Goal: Check status: Check status

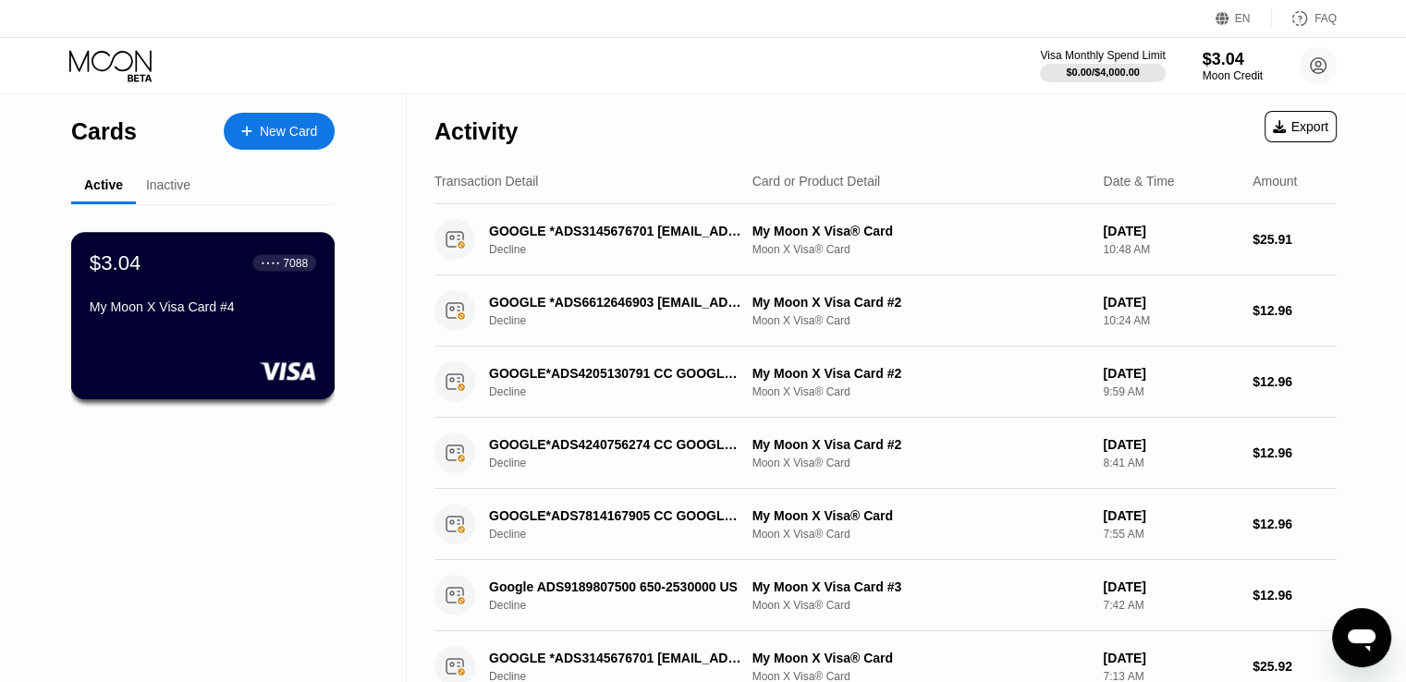
click at [160, 304] on div "My Moon X Visa Card #4" at bounding box center [203, 307] width 227 height 15
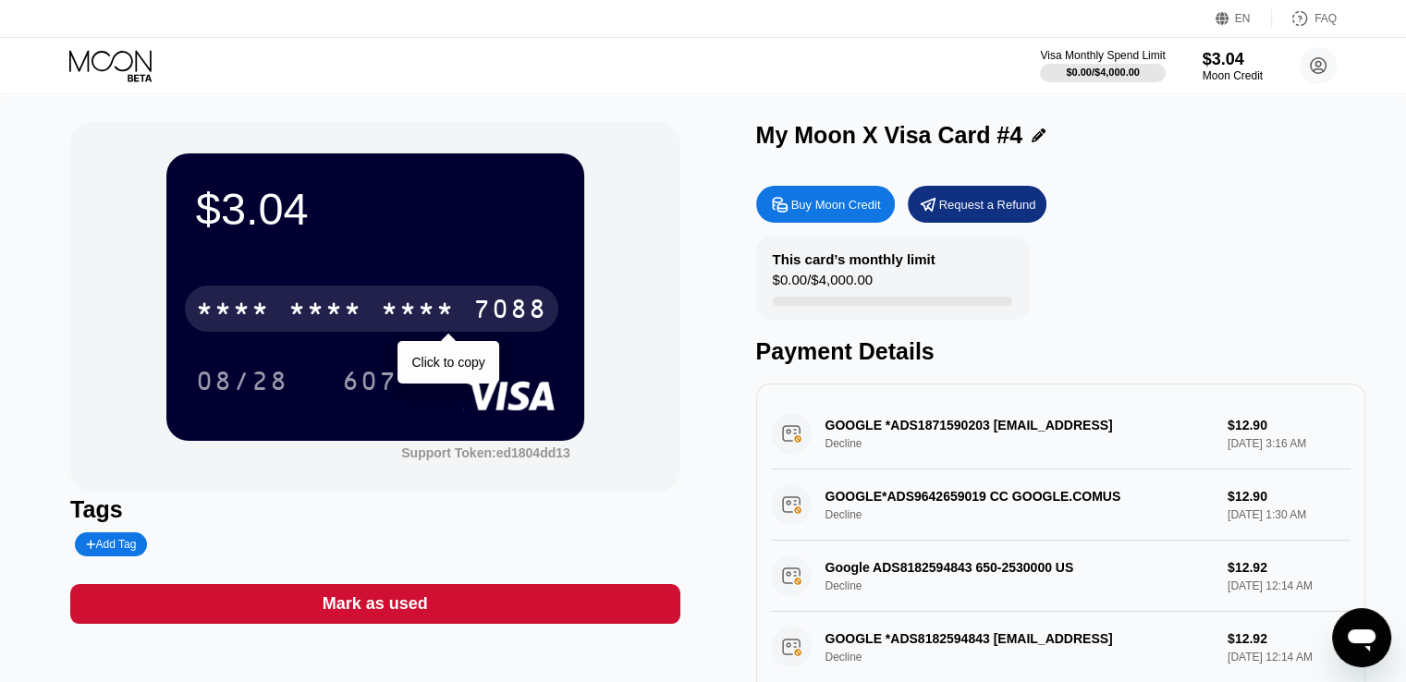
click at [484, 306] on div "7088" at bounding box center [510, 312] width 74 height 30
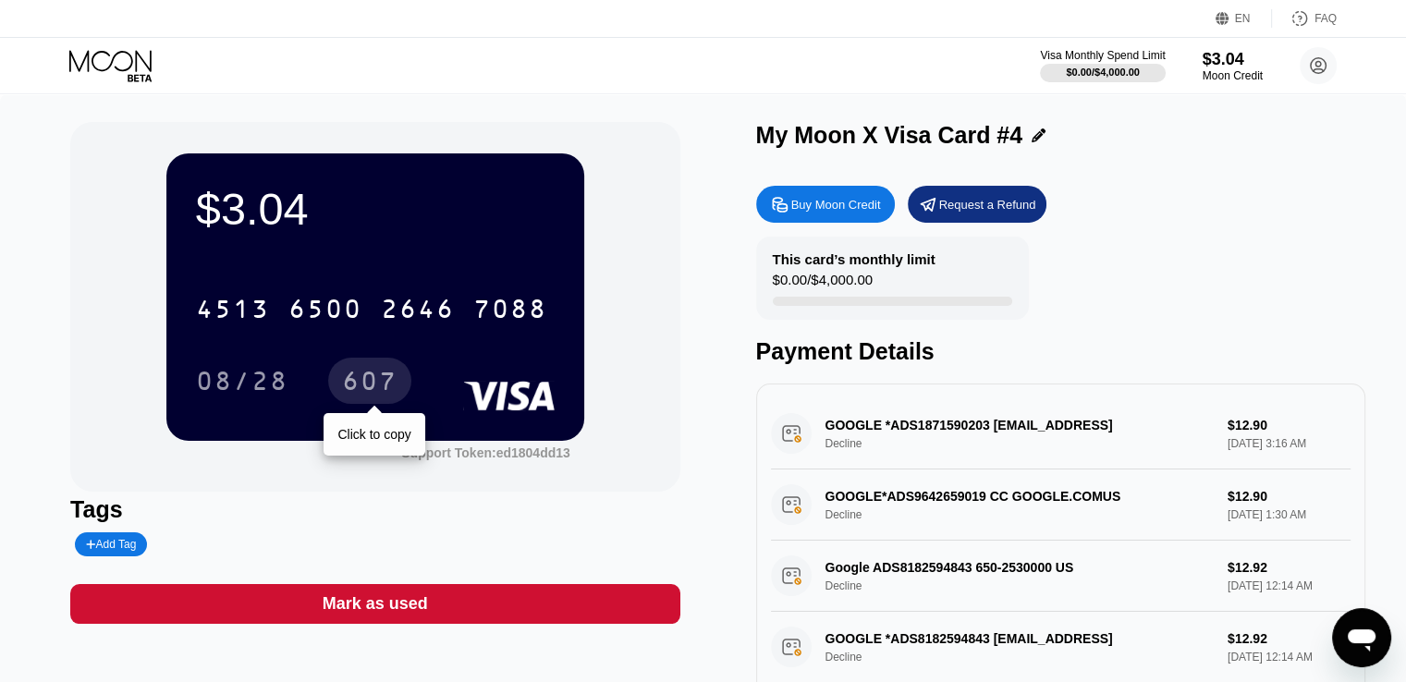
click at [371, 382] on div "607" at bounding box center [369, 384] width 55 height 30
